Goal: Navigation & Orientation: Find specific page/section

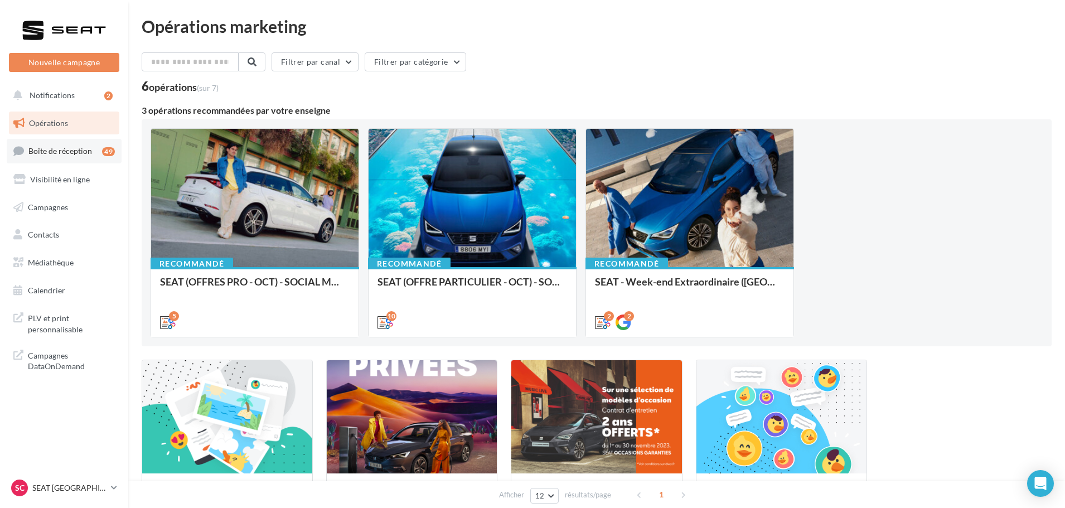
click at [89, 149] on span "Boîte de réception" at bounding box center [60, 150] width 64 height 9
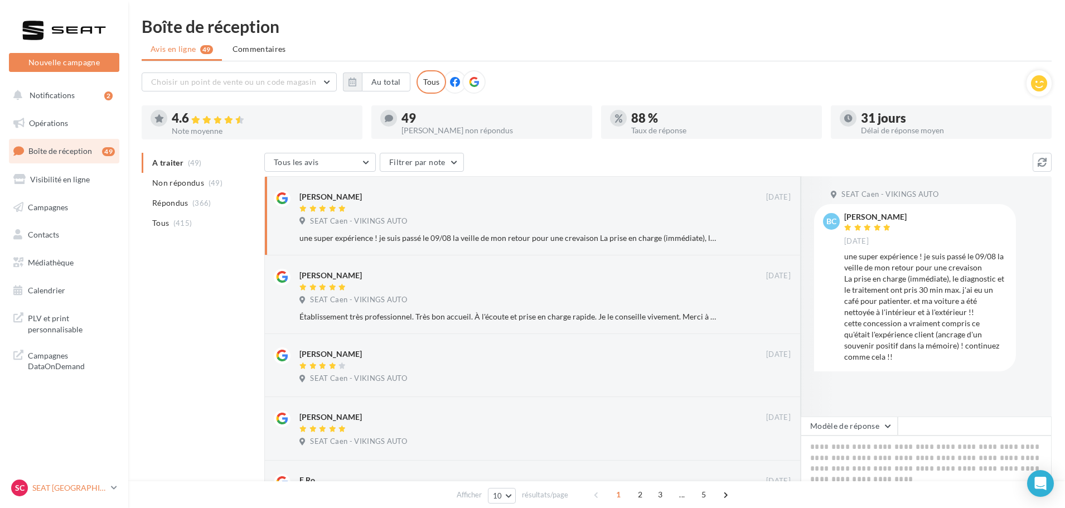
click at [48, 487] on p "SEAT [GEOGRAPHIC_DATA]" at bounding box center [69, 487] width 74 height 11
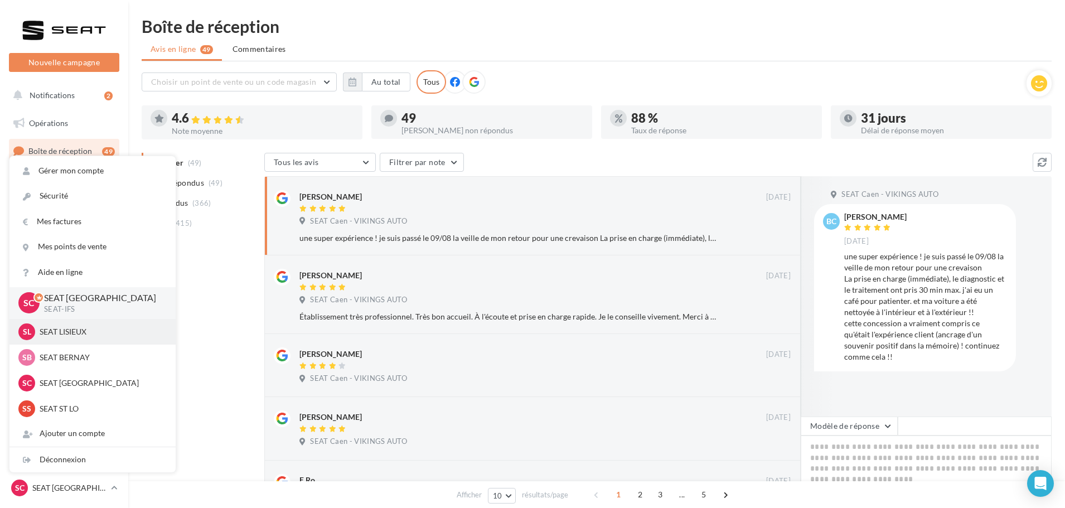
click at [52, 329] on p "SEAT LISIEUX" at bounding box center [101, 331] width 123 height 11
